Goal: Task Accomplishment & Management: Use online tool/utility

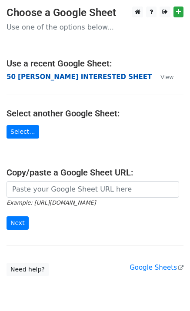
click at [71, 78] on strong "50 KEVIN INTERESTED SHEET" at bounding box center [79, 77] width 145 height 8
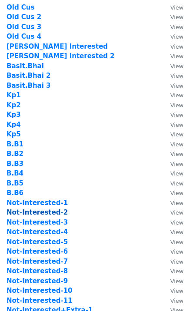
scroll to position [231, 0]
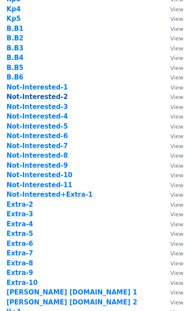
click at [48, 95] on strong "Not-Interested-2" at bounding box center [37, 97] width 61 height 8
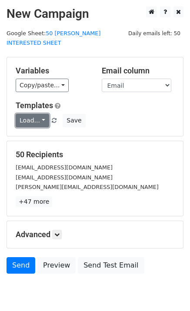
click at [37, 114] on link "Load..." at bounding box center [32, 120] width 33 height 13
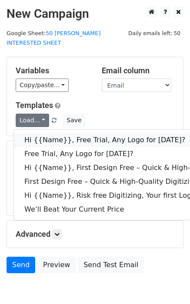
click at [57, 133] on link "Hi {{Name}}, Free Trial, Any Logo for today?" at bounding box center [138, 140] width 249 height 14
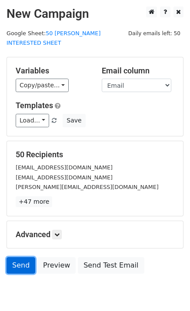
click at [19, 257] on link "Send" at bounding box center [21, 265] width 29 height 16
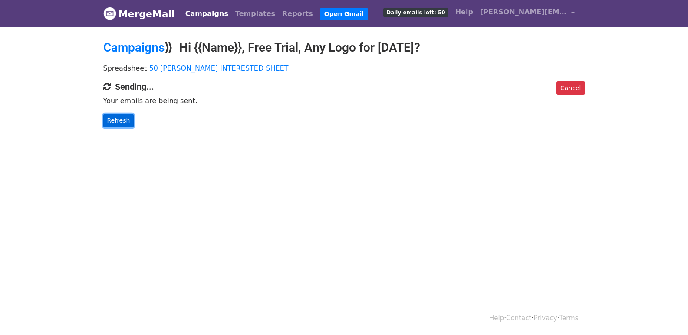
click at [120, 115] on link "Refresh" at bounding box center [118, 120] width 31 height 13
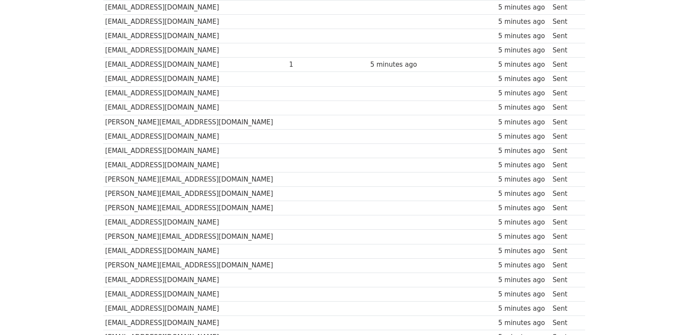
scroll to position [604, 0]
